Goal: Task Accomplishment & Management: Complete application form

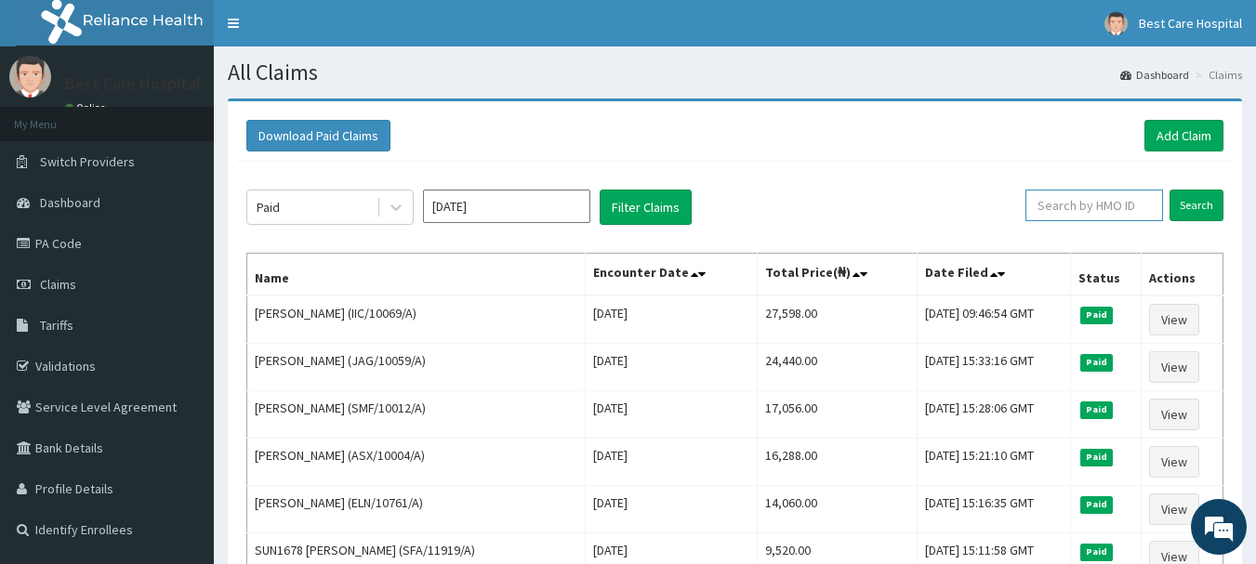
click at [1072, 201] on input "text" at bounding box center [1094, 206] width 138 height 32
paste input "VLF/10011/A"
type input "VLF/10011/A"
click at [54, 234] on link "PA Code" at bounding box center [107, 243] width 214 height 41
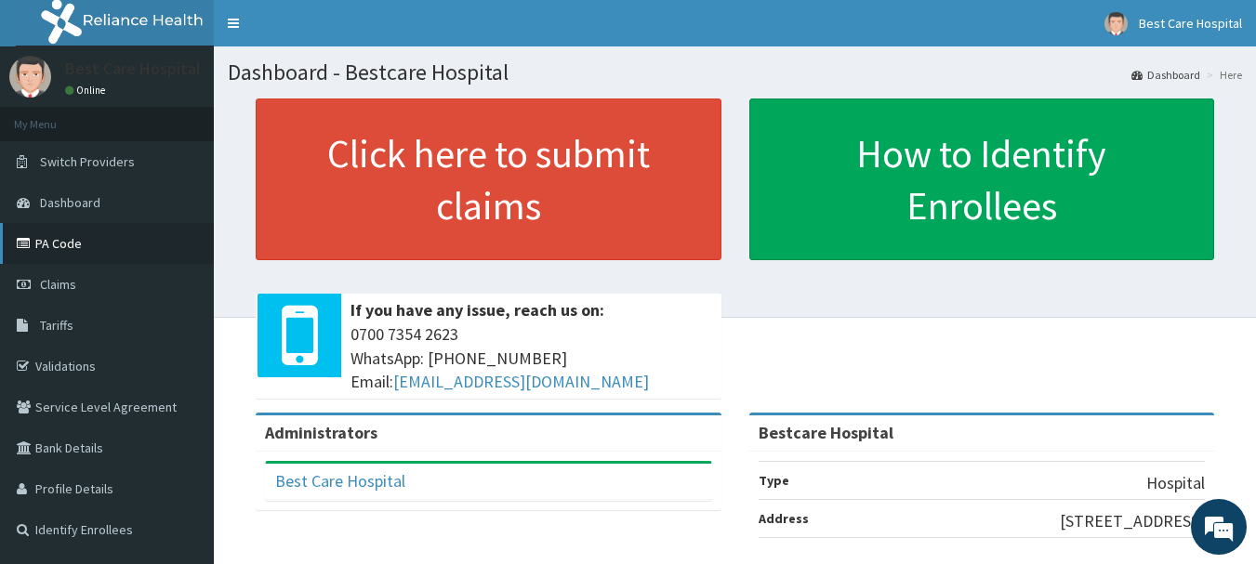
click at [62, 255] on link "PA Code" at bounding box center [107, 243] width 214 height 41
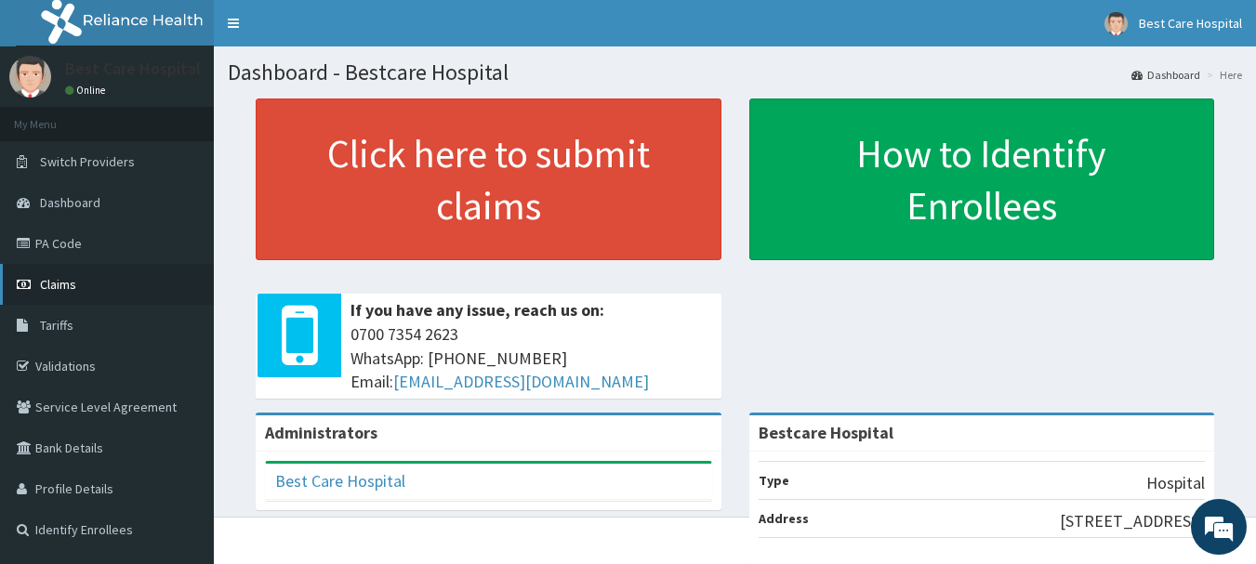
click at [63, 286] on span "Claims" at bounding box center [58, 284] width 36 height 17
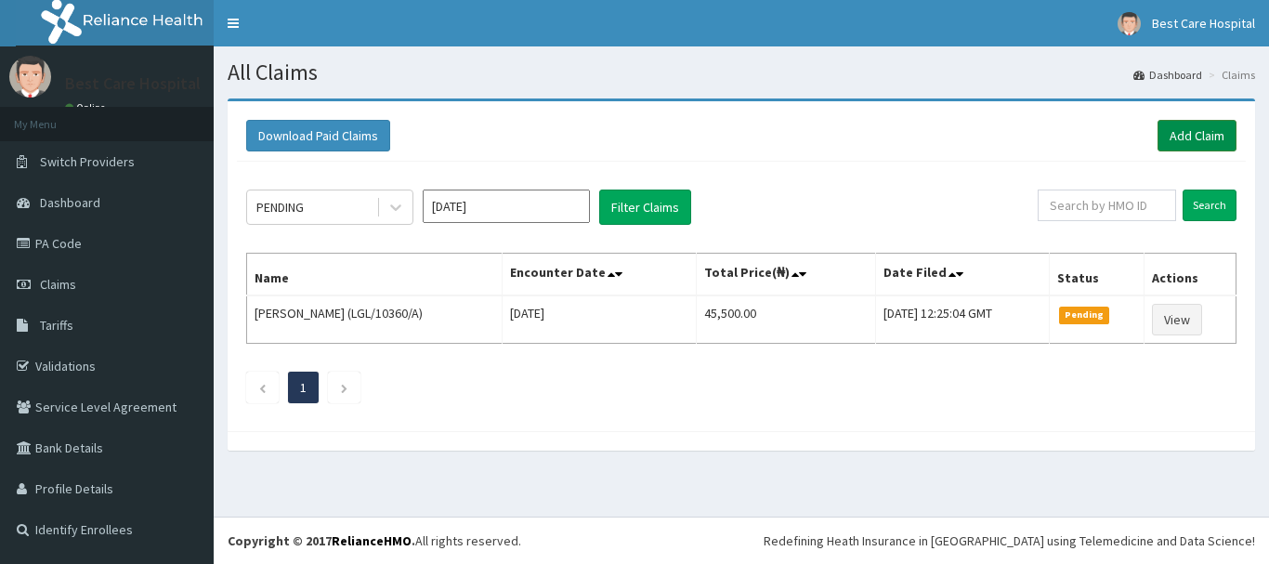
click at [1181, 133] on link "Add Claim" at bounding box center [1197, 136] width 79 height 32
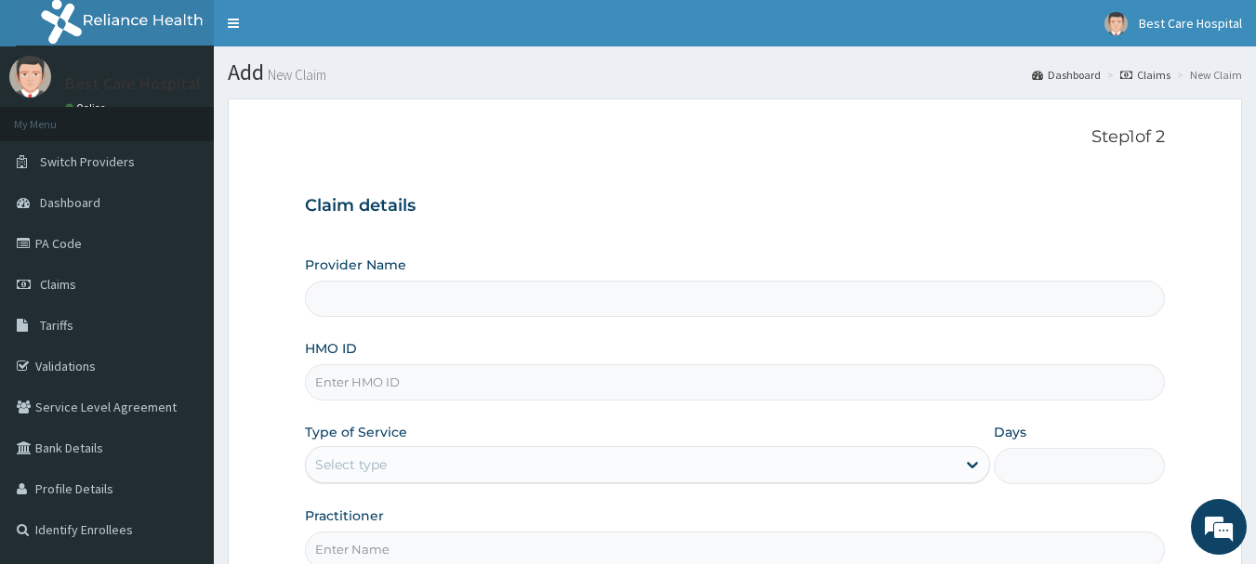
click at [375, 386] on input "HMO ID" at bounding box center [735, 382] width 861 height 36
type input "Bestcare Hospital"
click at [370, 366] on input "HMO ID" at bounding box center [735, 382] width 861 height 36
paste input "VLF/10011/A"
type input "VLF/10011/A"
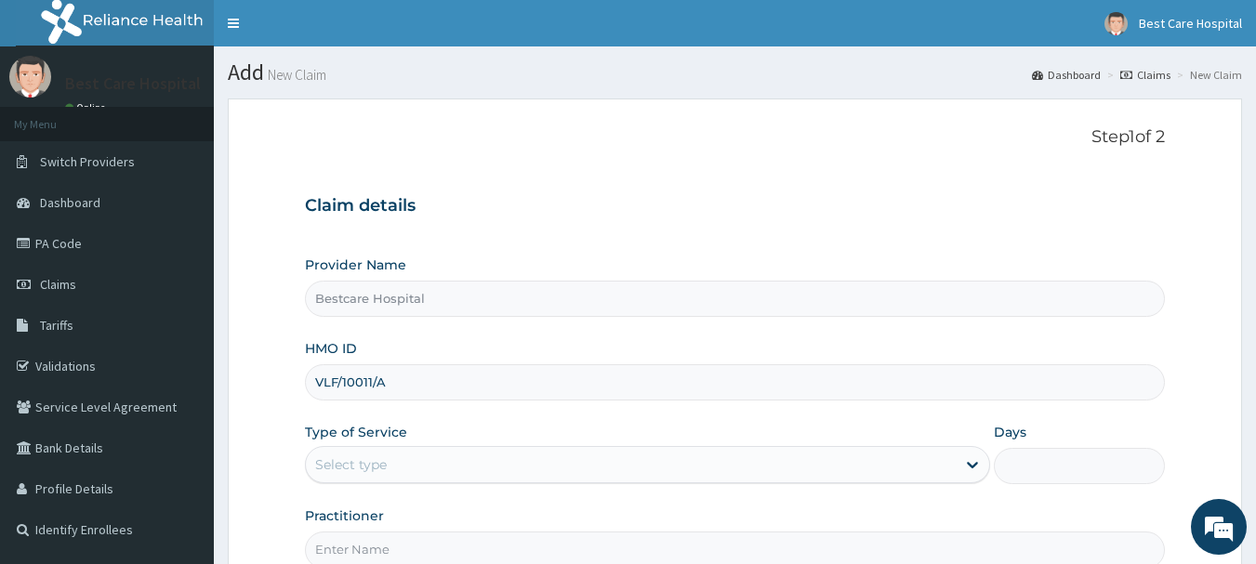
click at [377, 461] on div "Select type" at bounding box center [351, 464] width 72 height 19
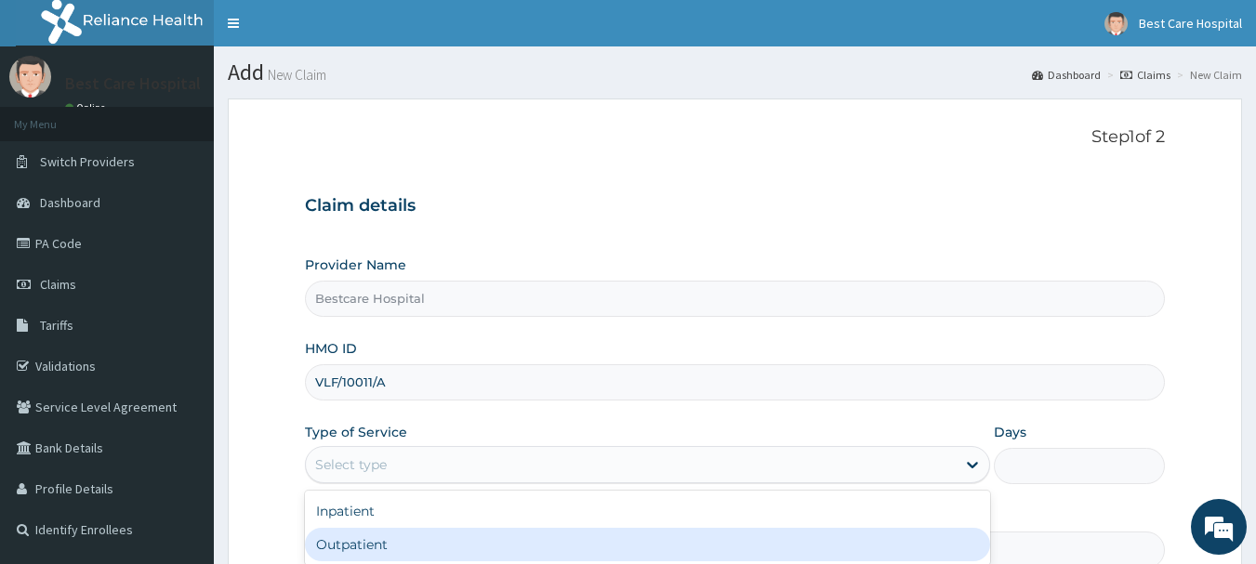
click at [373, 539] on div "Outpatient" at bounding box center [647, 544] width 685 height 33
type input "1"
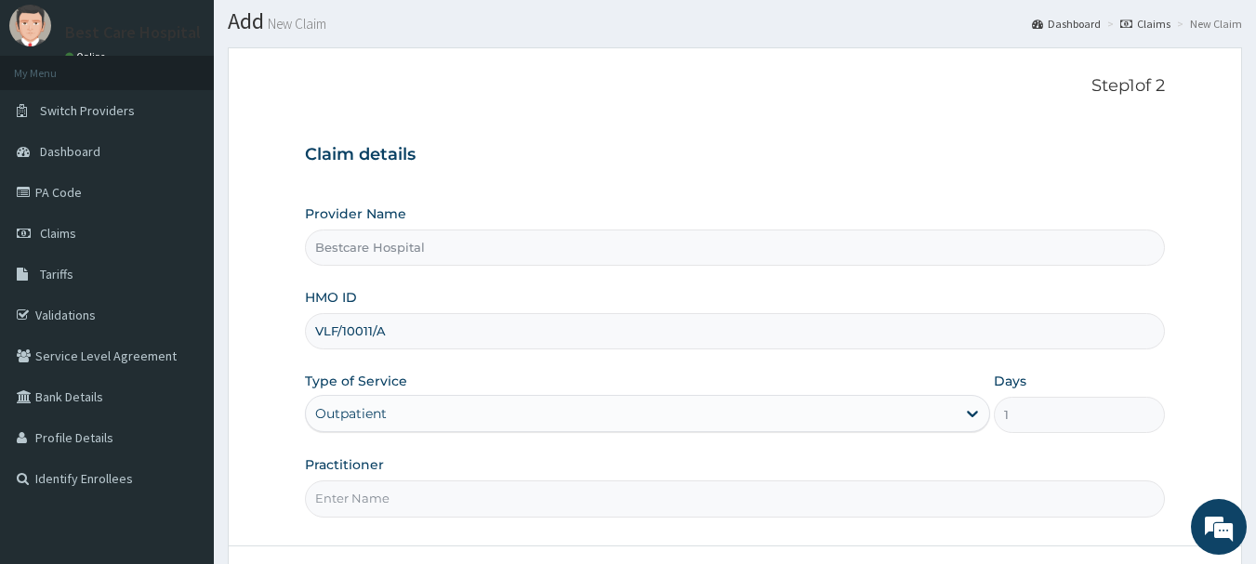
scroll to position [93, 0]
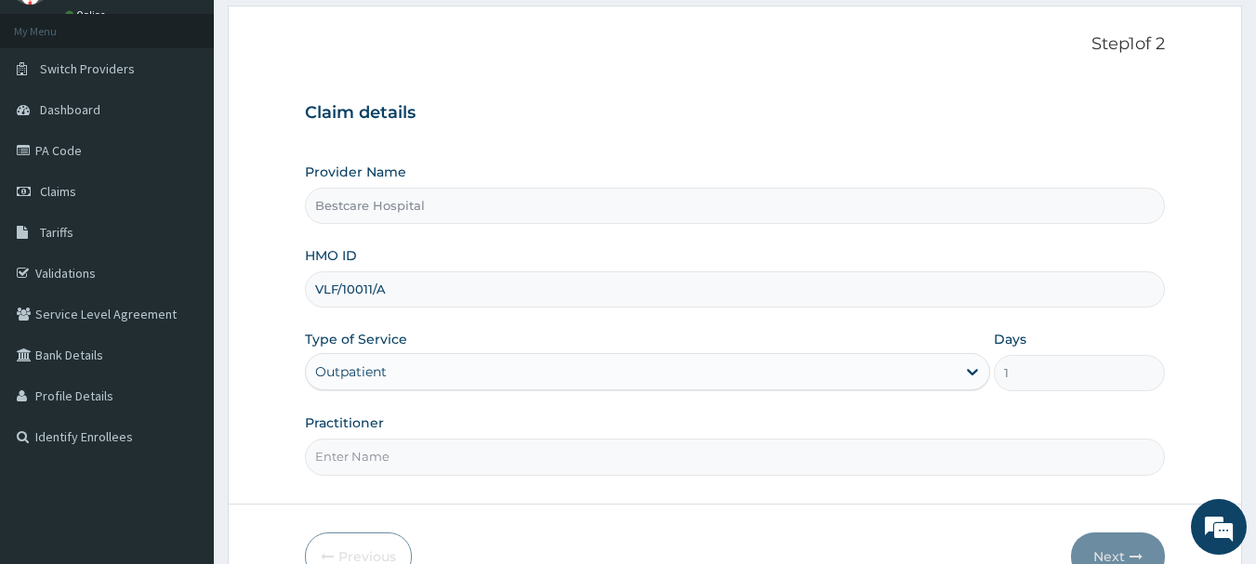
click at [511, 349] on div "Type of Service option Outpatient, selected. Select is focused ,type to refine …" at bounding box center [647, 360] width 685 height 61
click at [509, 371] on div "Outpatient" at bounding box center [631, 372] width 650 height 30
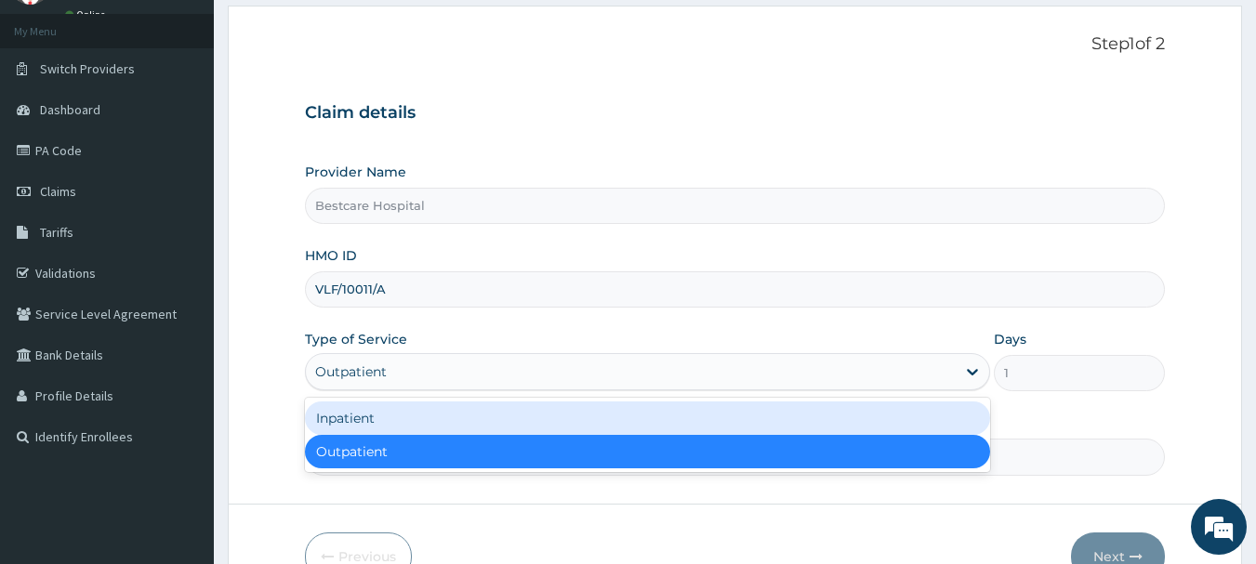
click at [480, 431] on div "Inpatient" at bounding box center [647, 417] width 685 height 33
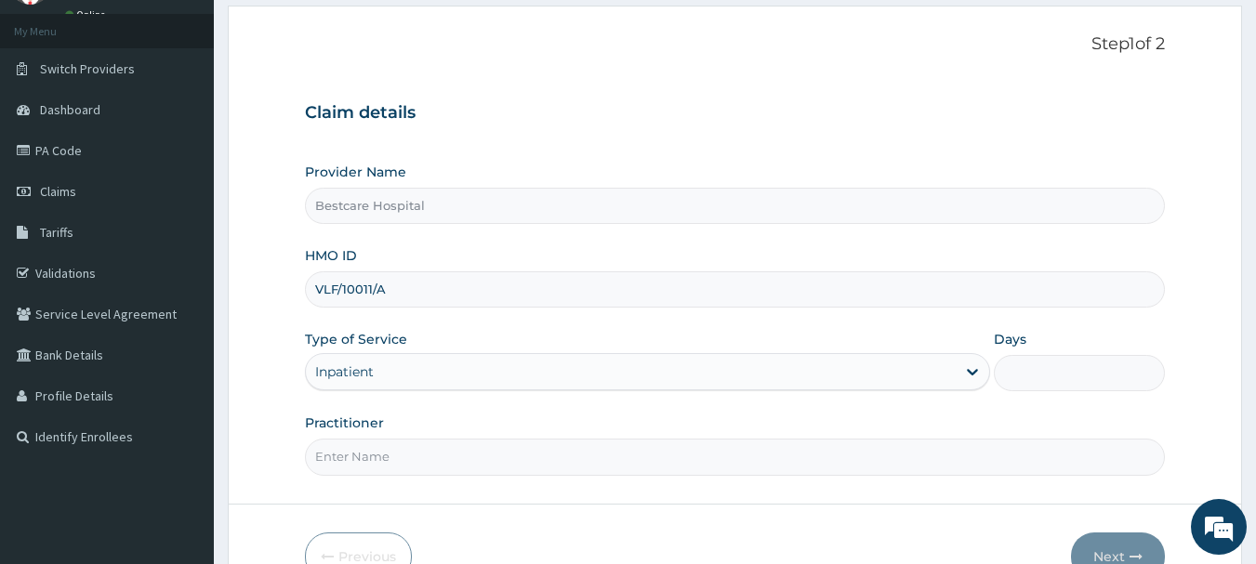
click at [1033, 369] on input "Days" at bounding box center [1078, 373] width 171 height 36
drag, startPoint x: 953, startPoint y: 316, endPoint x: 902, endPoint y: 283, distance: 59.8
click at [902, 283] on input "VLF/10011/A" at bounding box center [735, 289] width 861 height 36
click at [1024, 378] on input "Days" at bounding box center [1078, 373] width 171 height 36
type input "5"
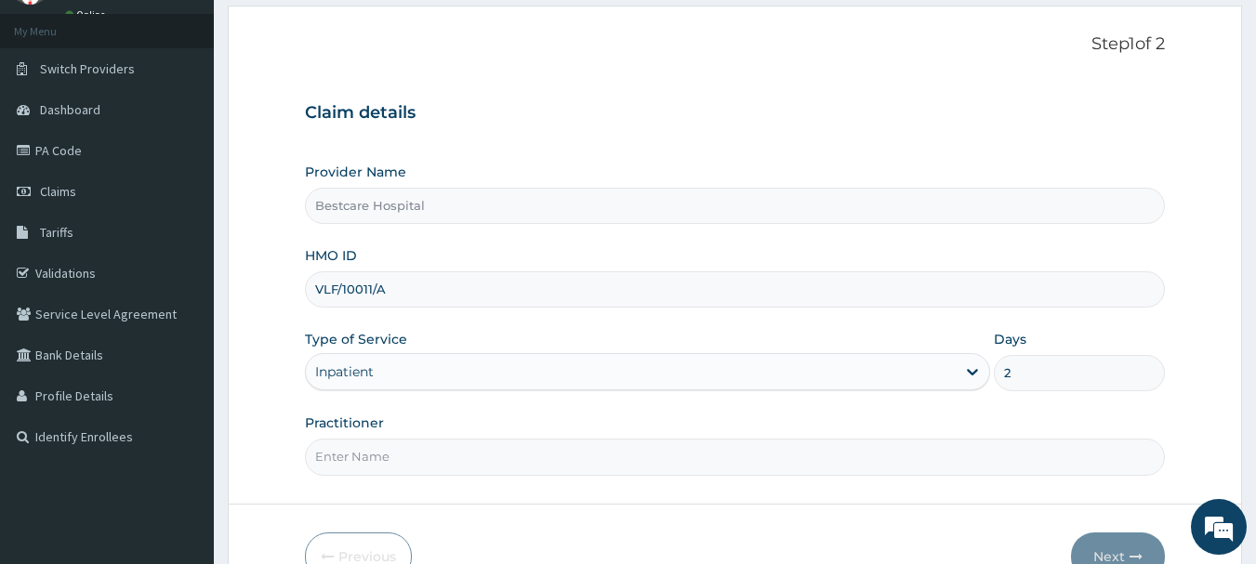
type input "2"
click at [533, 471] on input "Practitioner" at bounding box center [735, 457] width 861 height 36
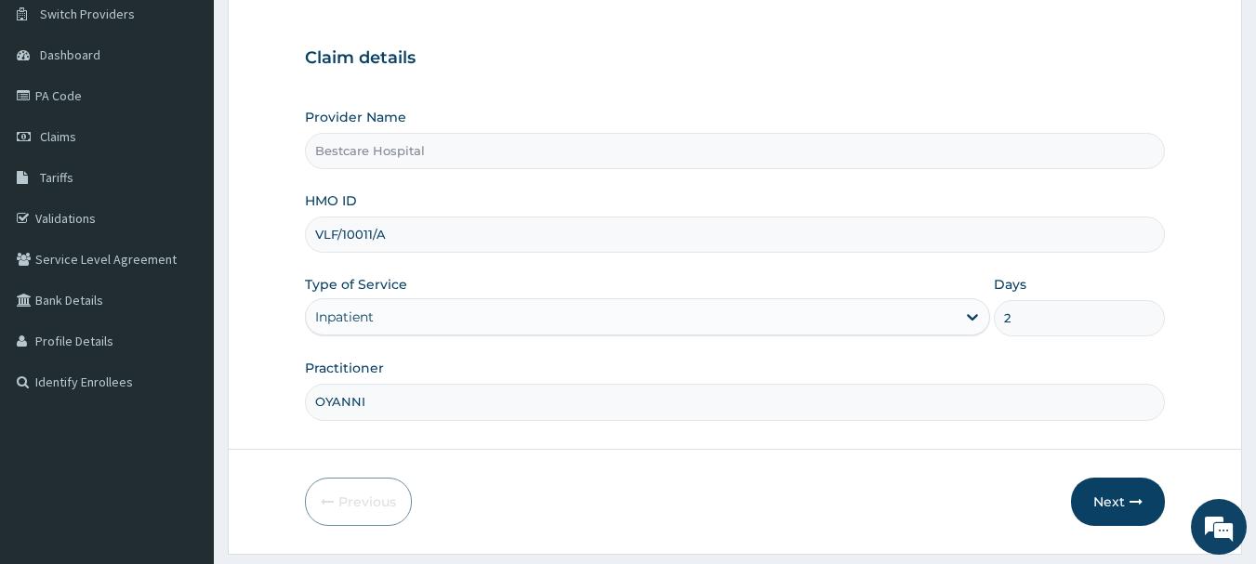
scroll to position [200, 0]
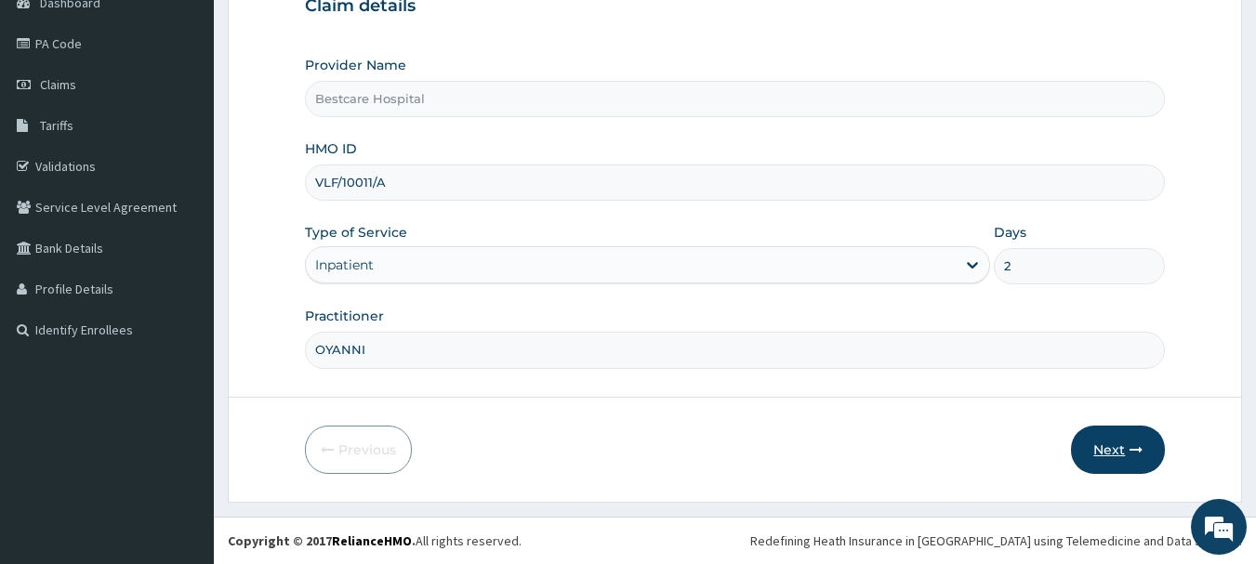
type input "OYANNI"
click at [1123, 454] on button "Next" at bounding box center [1118, 450] width 94 height 48
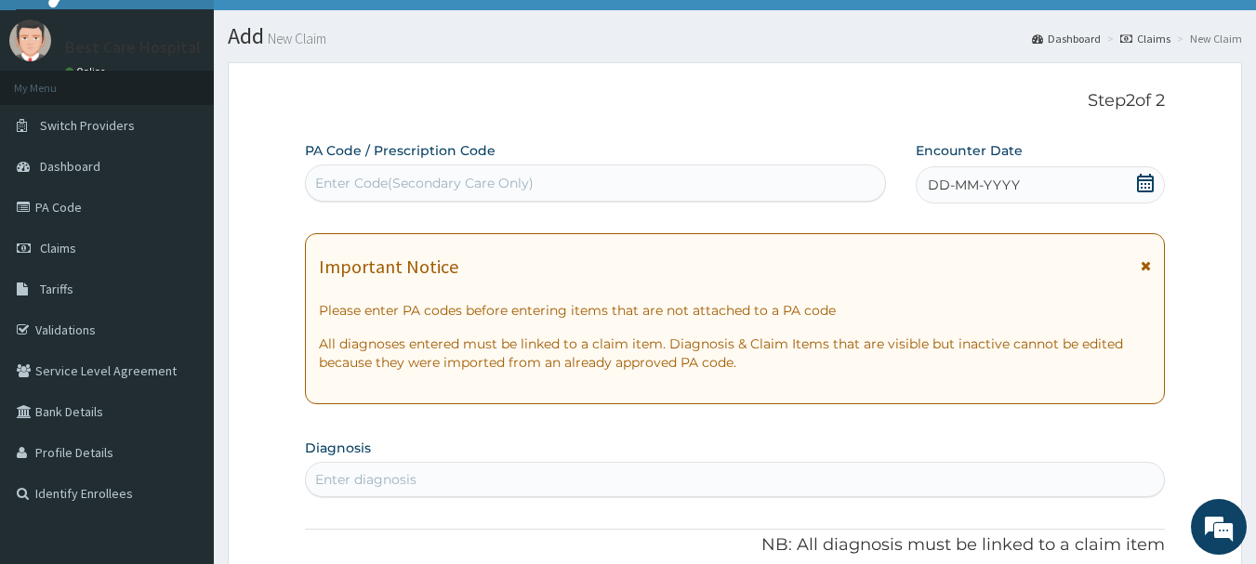
scroll to position [14, 0]
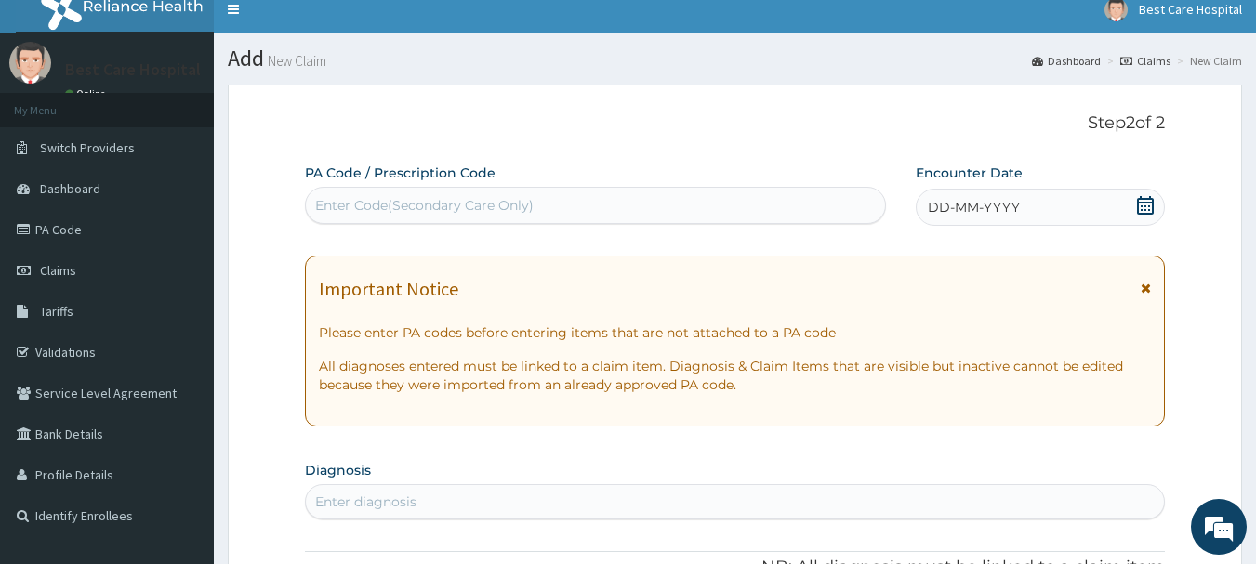
click at [577, 185] on div "PA Code / Prescription Code Enter Code(Secondary Care Only)" at bounding box center [596, 194] width 582 height 60
click at [575, 200] on div "Enter Code(Secondary Care Only)" at bounding box center [596, 206] width 580 height 30
paste input "PA/166794"
type input "PA/166794"
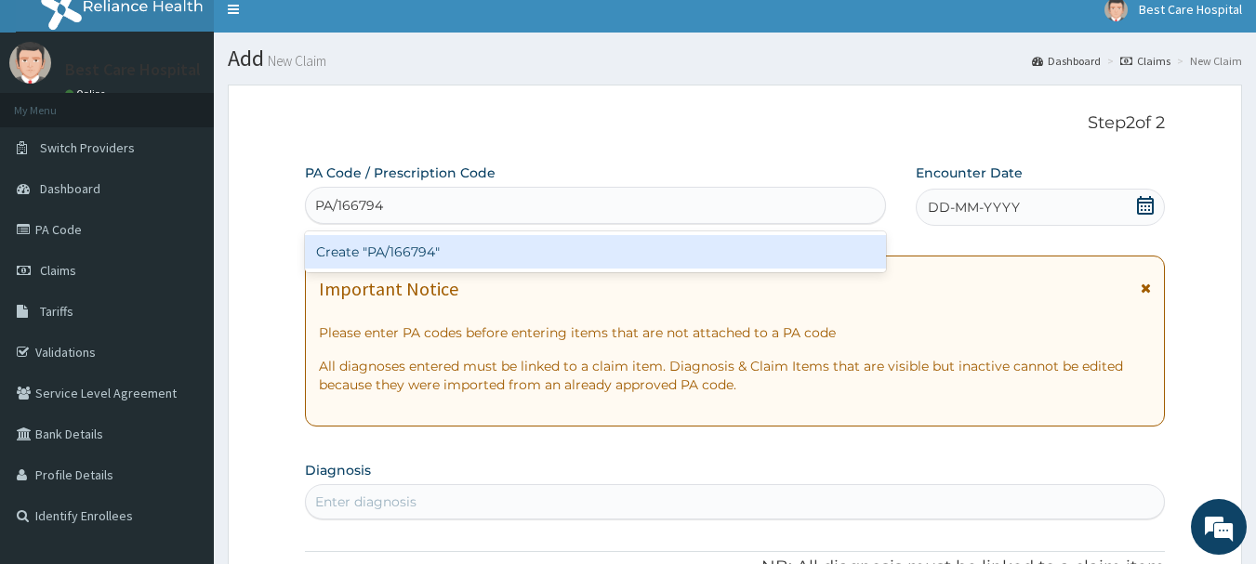
click at [540, 241] on div "Create "PA/166794"" at bounding box center [596, 251] width 582 height 33
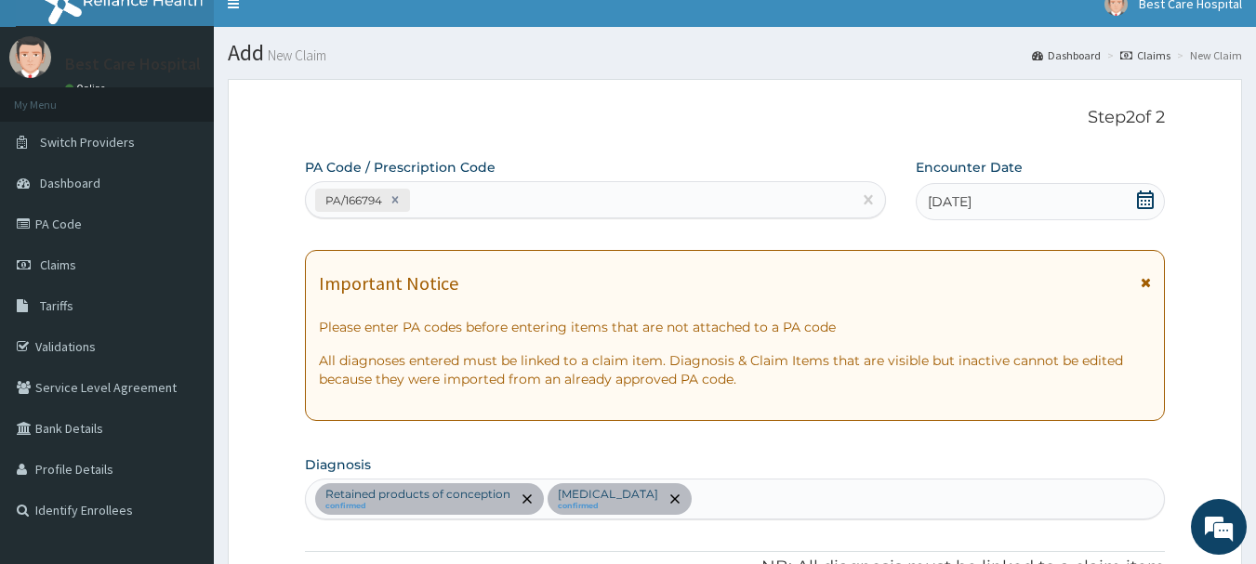
scroll to position [0, 0]
